Goal: Task Accomplishment & Management: Manage account settings

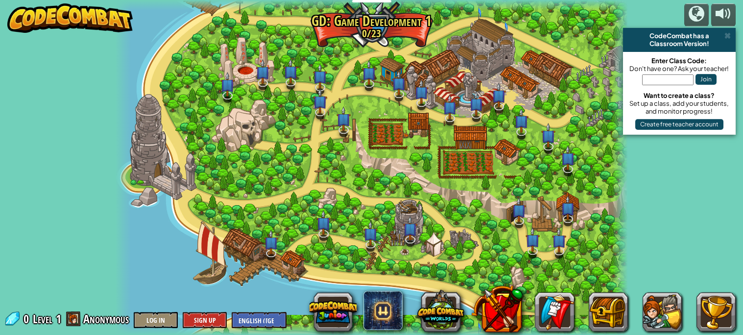
click at [110, 26] on img at bounding box center [69, 17] width 125 height 29
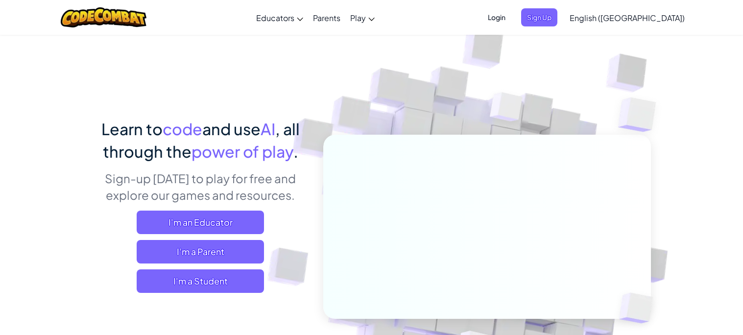
click at [511, 19] on span "Login" at bounding box center [496, 17] width 29 height 18
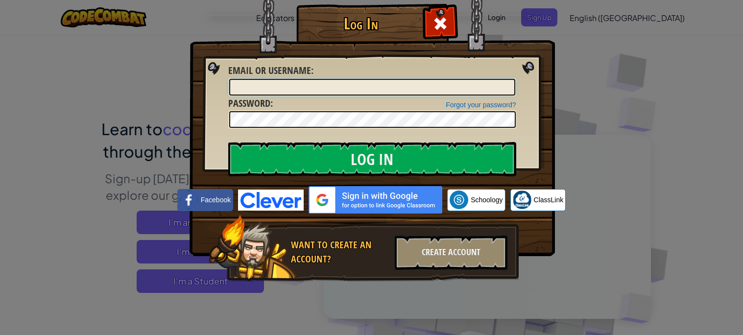
type input "[EMAIL_ADDRESS][DOMAIN_NAME]"
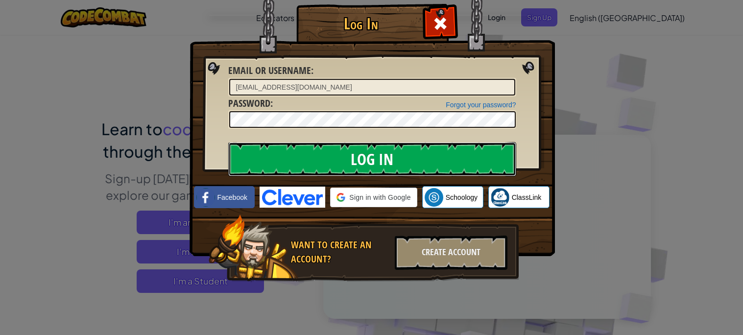
click at [343, 159] on input "Log In" at bounding box center [372, 159] width 288 height 34
